Goal: Information Seeking & Learning: Learn about a topic

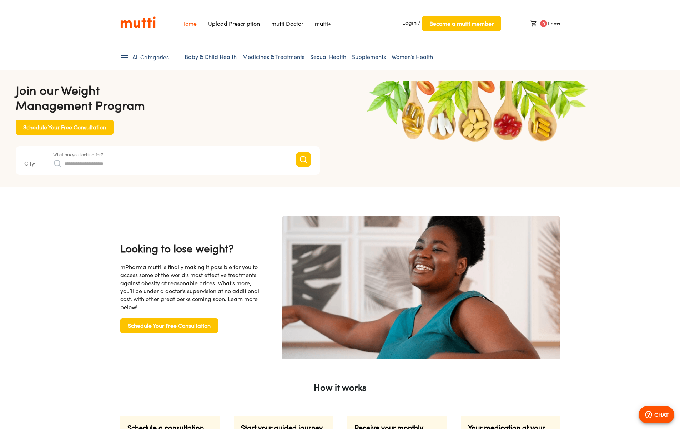
type input "*"
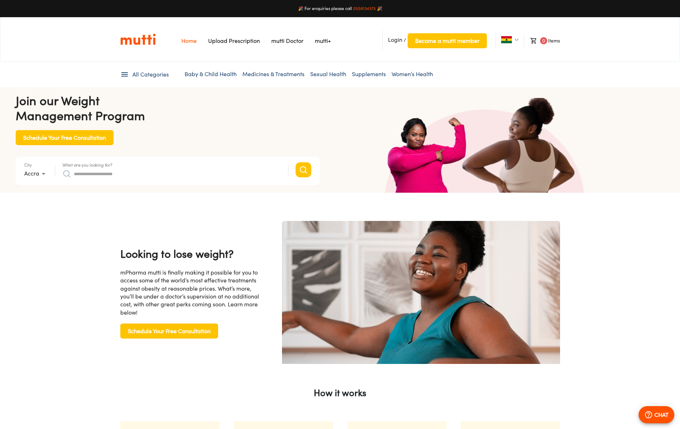
scroll to position [0, 929]
